Goal: Information Seeking & Learning: Learn about a topic

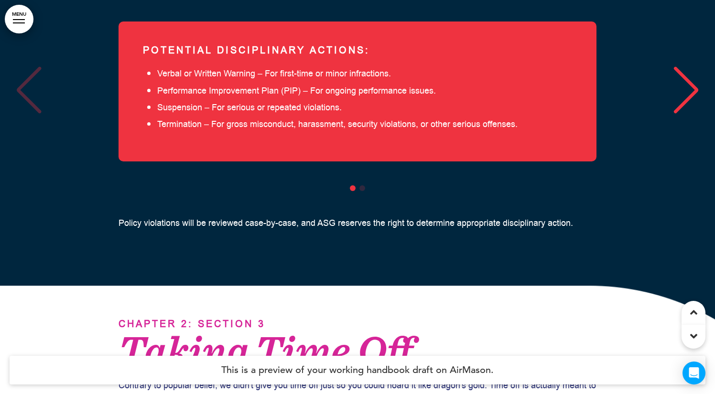
scroll to position [20377, 0]
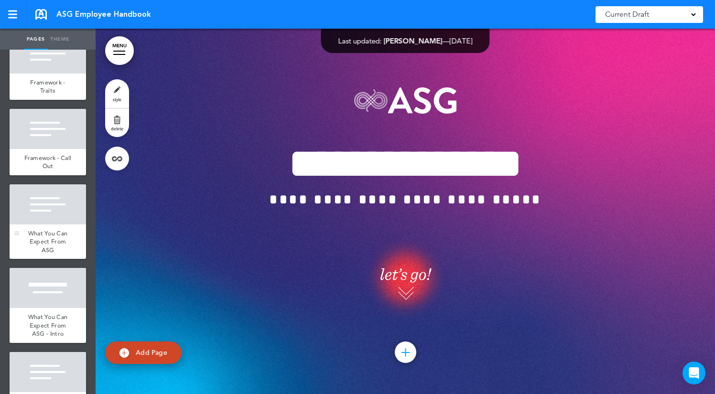
click at [42, 225] on div "What You Can Expect From ASG" at bounding box center [48, 242] width 76 height 35
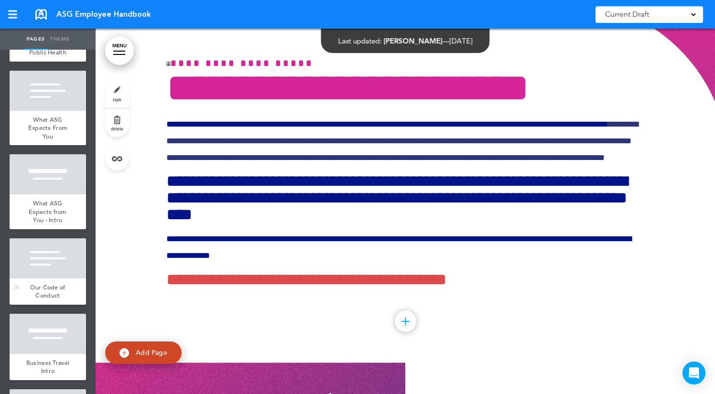
scroll to position [4141, 0]
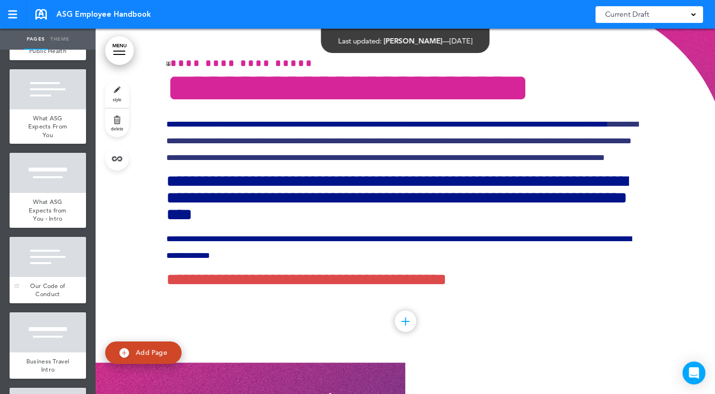
click at [51, 332] on div at bounding box center [48, 332] width 76 height 40
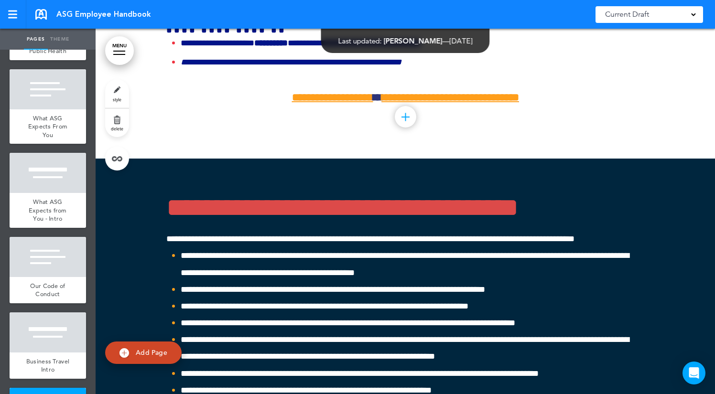
scroll to position [27727, 0]
